Goal: Navigation & Orientation: Find specific page/section

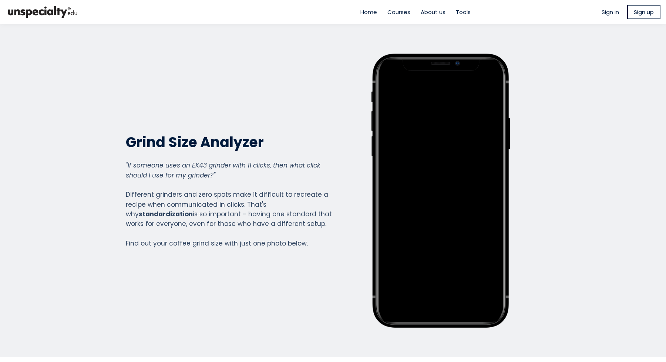
click at [389, 13] on span "Courses" at bounding box center [398, 12] width 23 height 9
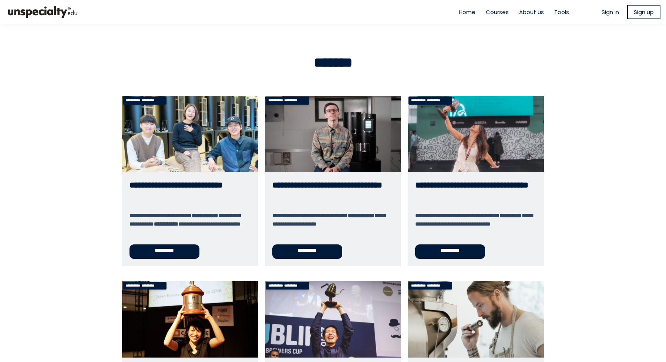
click at [465, 16] on span "Home" at bounding box center [466, 12] width 17 height 9
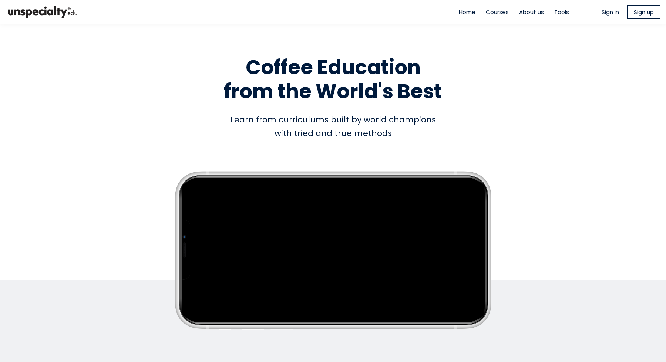
click at [453, 12] on ul "Home Courses About us Tools" at bounding box center [513, 12] width 121 height 9
click at [52, 11] on img at bounding box center [43, 12] width 74 height 18
